Goal: Task Accomplishment & Management: Use online tool/utility

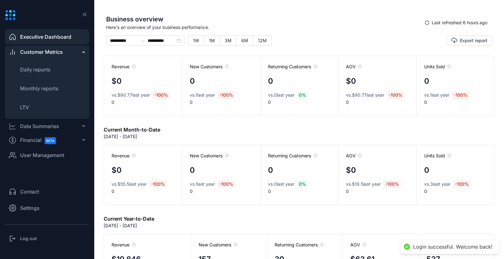
click at [47, 154] on span "User Management" at bounding box center [42, 155] width 44 height 8
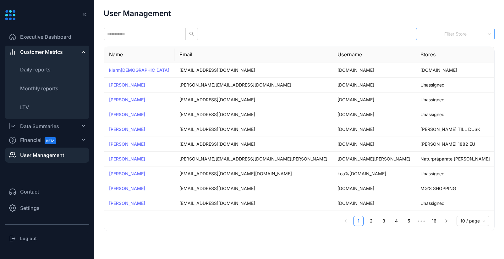
click at [437, 30] on div "Filter Store" at bounding box center [455, 34] width 79 height 13
type input "*"
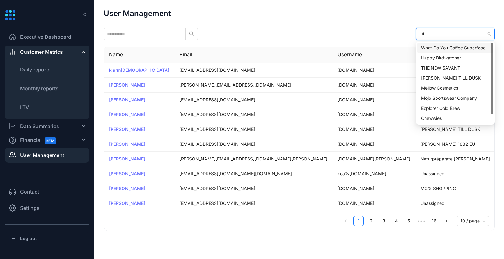
type input "**"
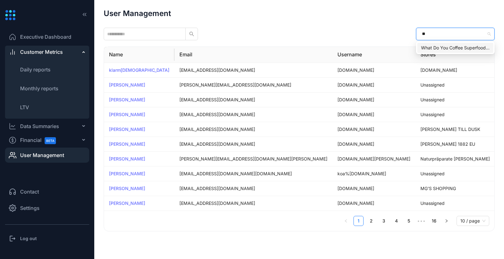
click at [455, 43] on div "What Do You Coffee Superfoods Inc" at bounding box center [455, 48] width 76 height 10
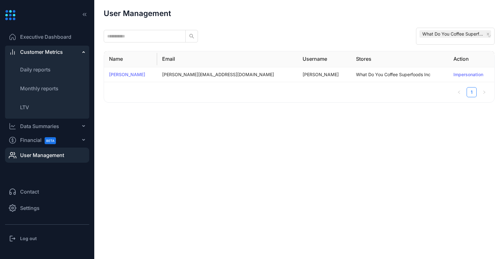
click at [342, 27] on div "User Management What Do You Coffee Superfoods Inc Name Email Username Stores Ac…" at bounding box center [299, 55] width 391 height 93
click at [453, 75] on link "Impersonation" at bounding box center [468, 74] width 30 height 5
